Goal: Task Accomplishment & Management: Complete application form

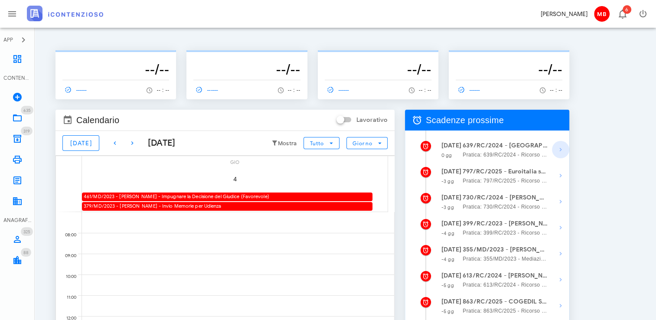
click at [560, 150] on icon "button" at bounding box center [560, 149] width 10 height 10
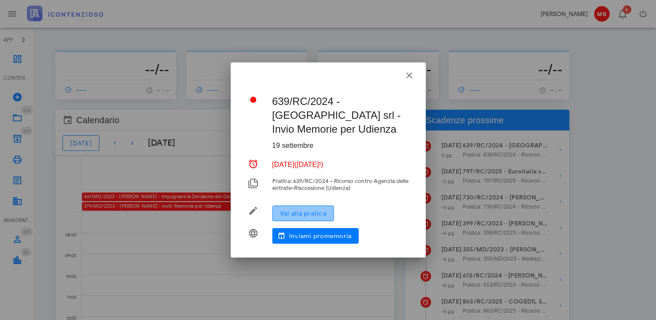
click at [329, 206] on button "Vai alla pratica" at bounding box center [303, 214] width 62 height 16
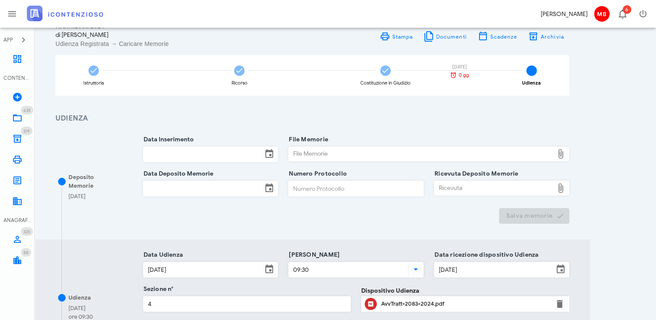
scroll to position [87, 0]
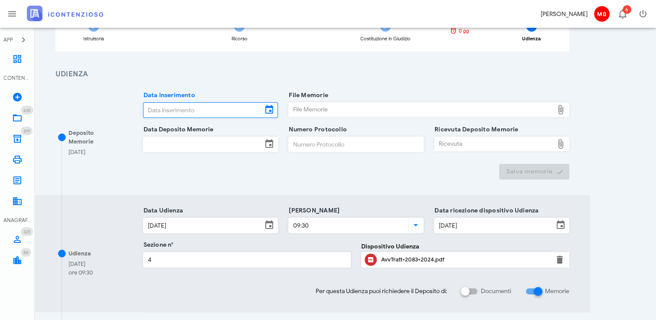
click at [168, 108] on input "Data Inserimento" at bounding box center [203, 110] width 119 height 15
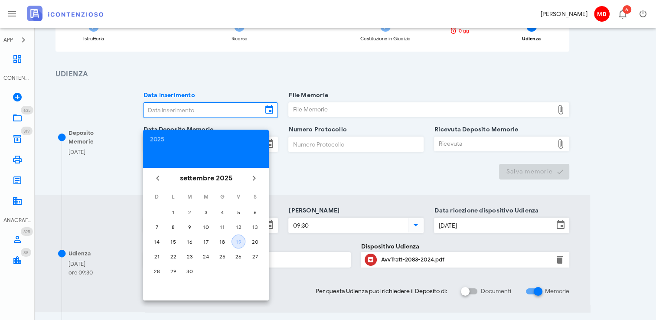
drag, startPoint x: 243, startPoint y: 239, endPoint x: 238, endPoint y: 228, distance: 12.4
click at [242, 237] on button "19" at bounding box center [239, 242] width 14 height 14
type input "[DATE]"
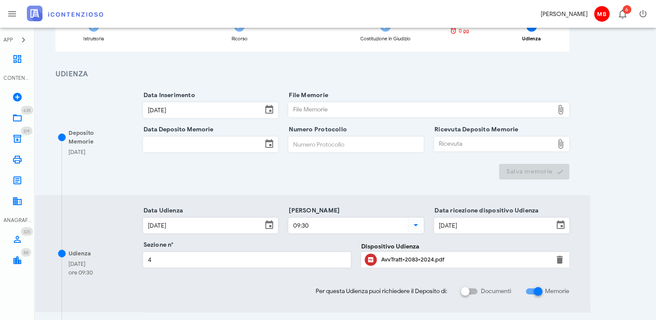
click at [184, 143] on input "Data Deposito Memorie" at bounding box center [203, 144] width 119 height 15
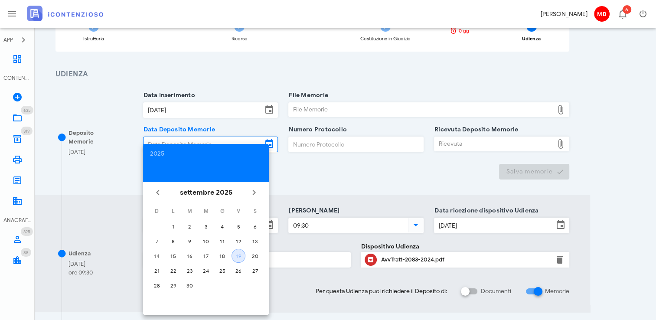
drag, startPoint x: 238, startPoint y: 252, endPoint x: 247, endPoint y: 233, distance: 21.1
click at [241, 243] on tbody "1 2 3 4 5 6 7 8 9 10 11 12 13 14 15 16 17 18 19 20 21 22 23 24 25 26 27 28 29 30" at bounding box center [206, 255] width 114 height 73
click at [235, 256] on div "19" at bounding box center [238, 256] width 13 height 7
type input "[DATE]"
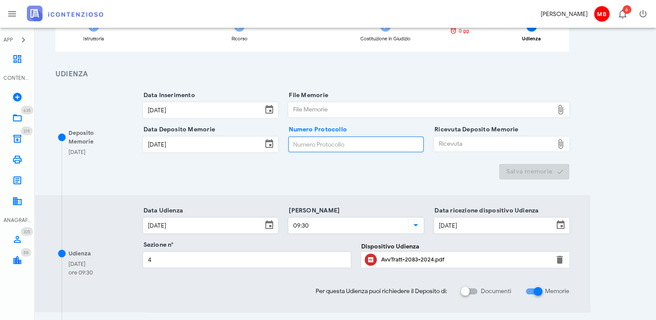
drag, startPoint x: 311, startPoint y: 144, endPoint x: 310, endPoint y: 139, distance: 4.4
click at [311, 143] on input "Numero Protocollo" at bounding box center [356, 144] width 134 height 15
type input "99"
click at [321, 108] on div "File Memorie" at bounding box center [421, 110] width 265 height 14
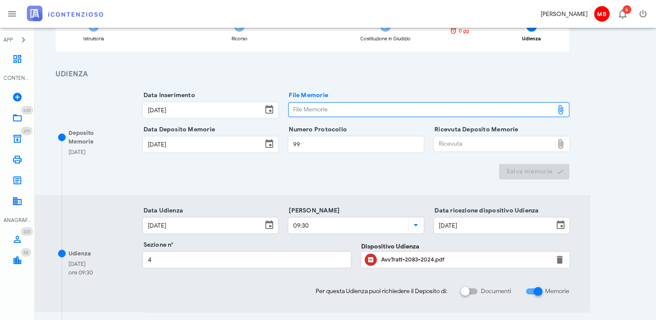
type input "C:\fakepath\memorie.pdf"
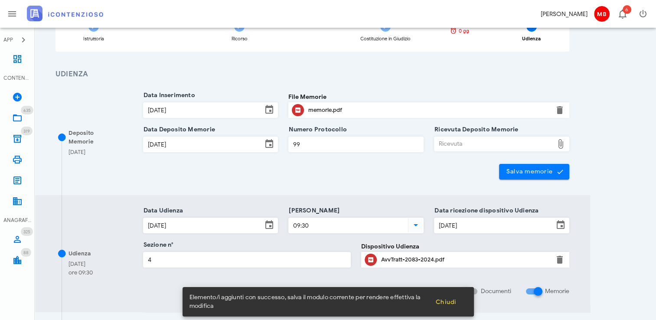
click at [451, 147] on div "Ricevuta" at bounding box center [493, 144] width 119 height 14
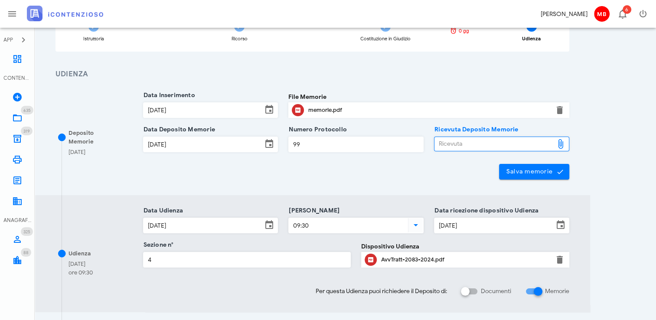
type input "C:\fakepath\NIR_D-3672791-2025.pdf"
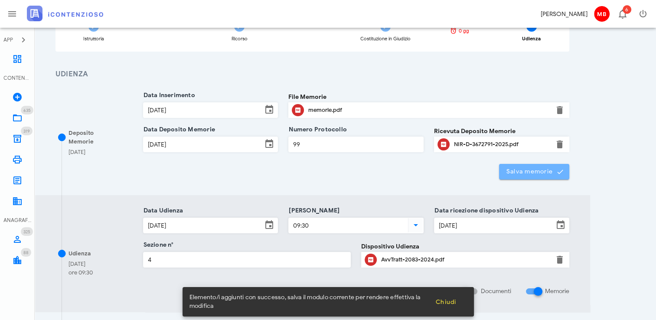
click at [548, 167] on button "Salva memorie" at bounding box center [534, 172] width 71 height 16
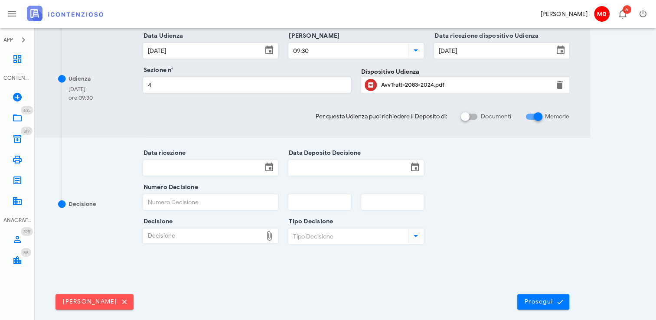
scroll to position [300, 0]
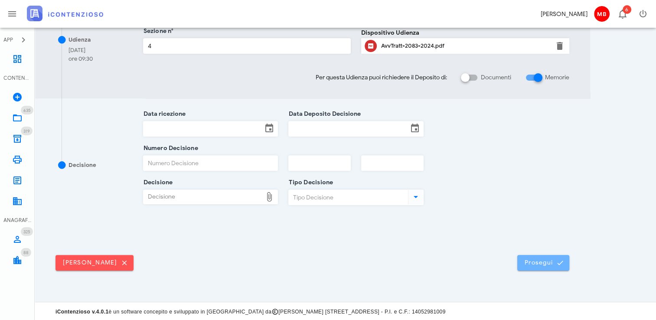
click at [529, 267] on button "Prosegui" at bounding box center [543, 263] width 52 height 16
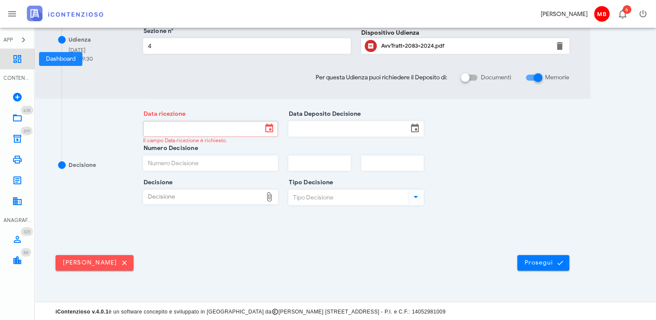
click at [14, 60] on icon at bounding box center [17, 59] width 10 height 10
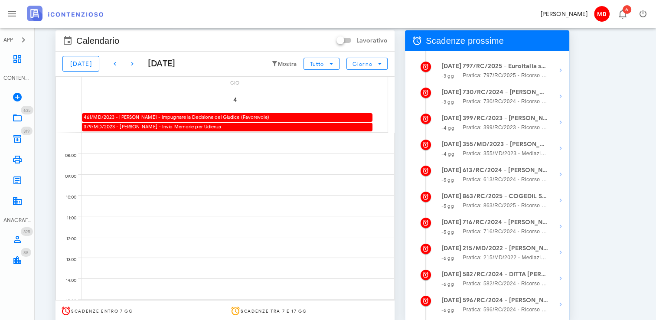
scroll to position [130, 0]
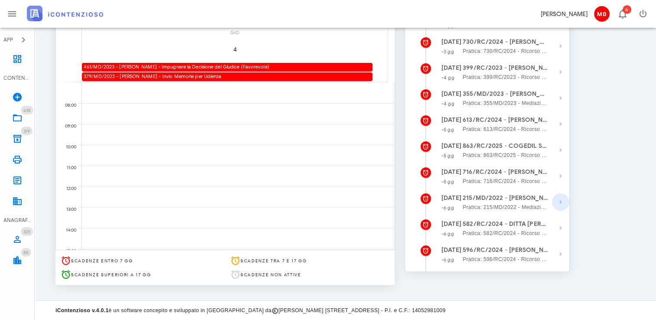
click at [561, 203] on icon "button" at bounding box center [560, 202] width 10 height 10
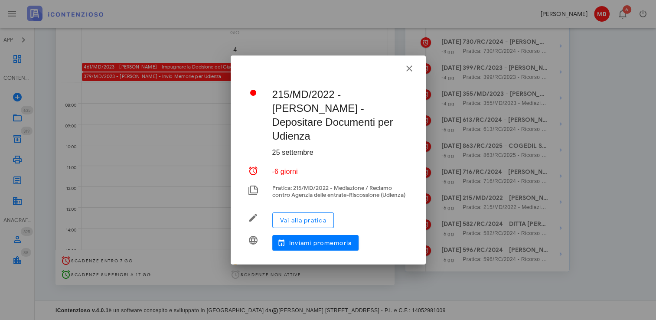
click at [586, 195] on div at bounding box center [328, 160] width 656 height 320
click at [406, 72] on icon "button" at bounding box center [409, 68] width 10 height 10
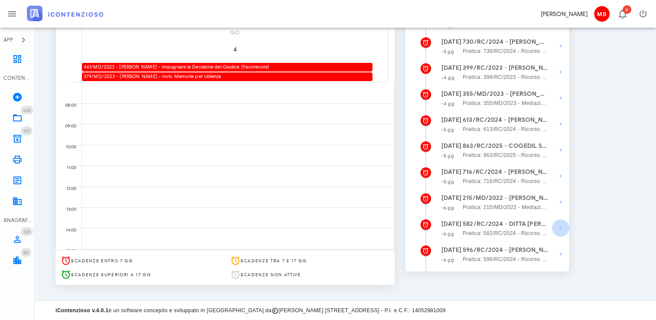
click at [562, 230] on icon "button" at bounding box center [560, 228] width 10 height 10
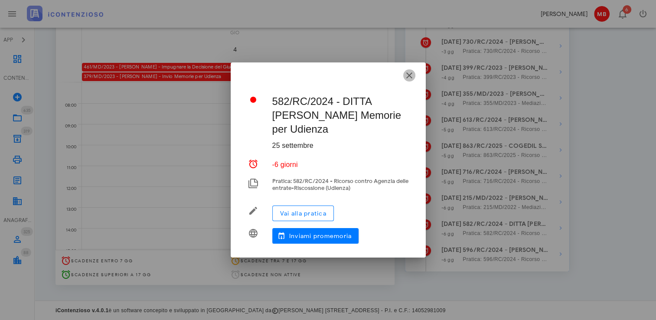
click at [405, 76] on icon "button" at bounding box center [409, 75] width 10 height 10
